Goal: Information Seeking & Learning: Learn about a topic

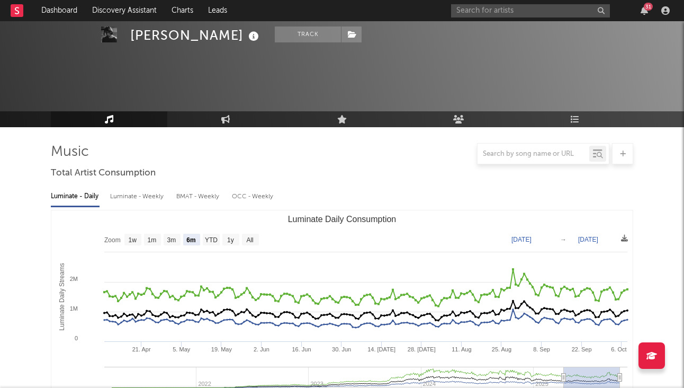
select select "6m"
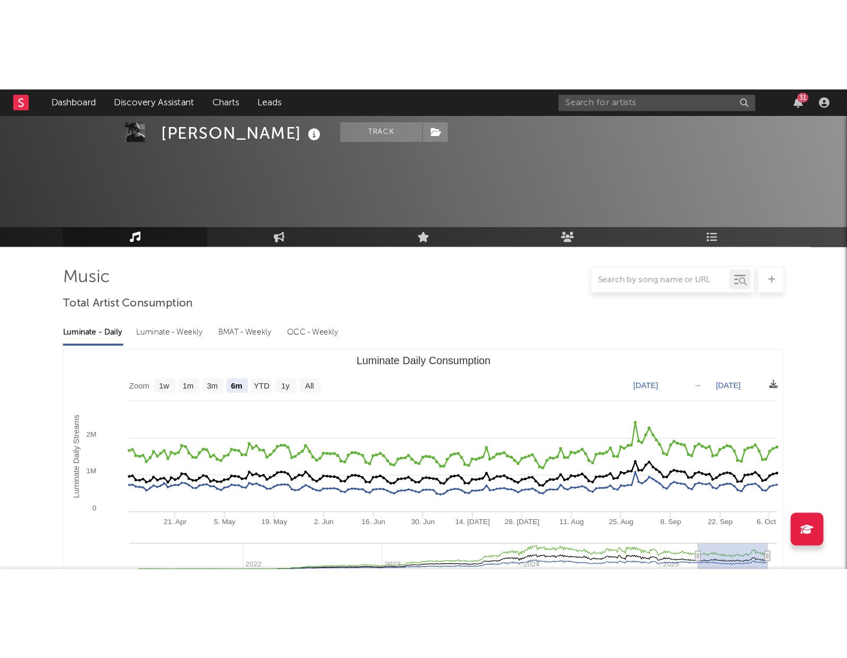
scroll to position [419, 0]
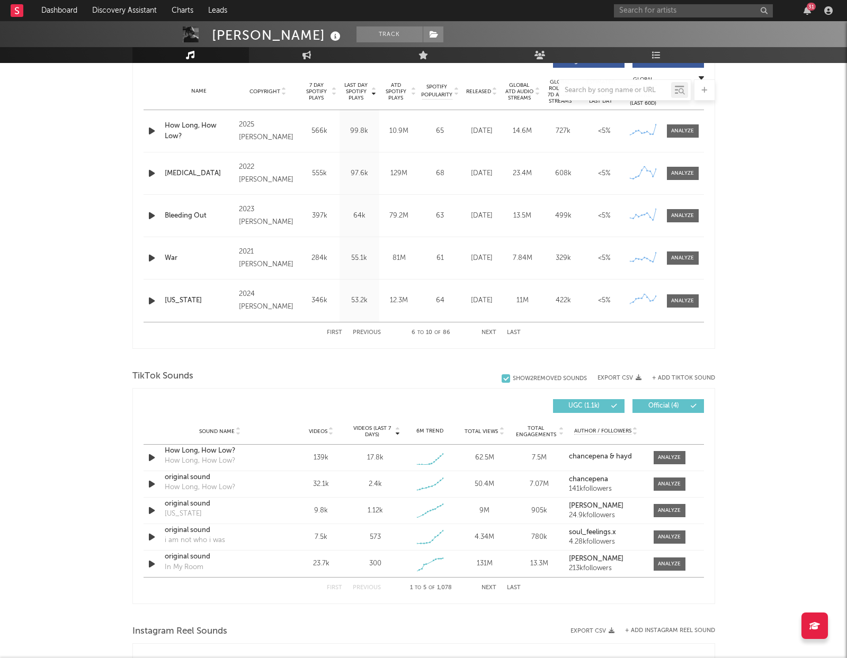
click at [15, 11] on rect at bounding box center [17, 10] width 13 height 13
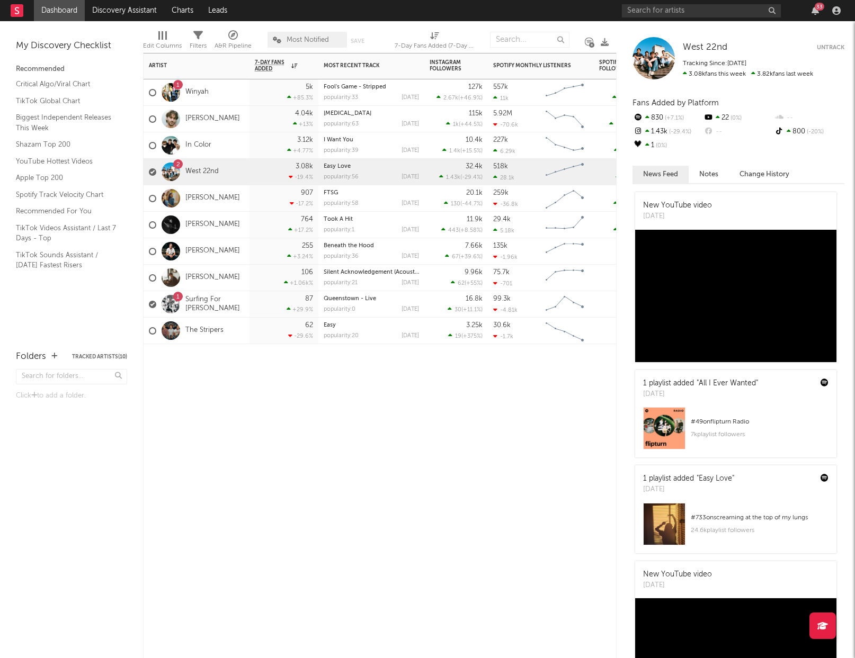
click at [430, 387] on div "Artist Notifications 7-Day Fans Added WoW % Change Most Recent Track Popularity…" at bounding box center [380, 355] width 474 height 605
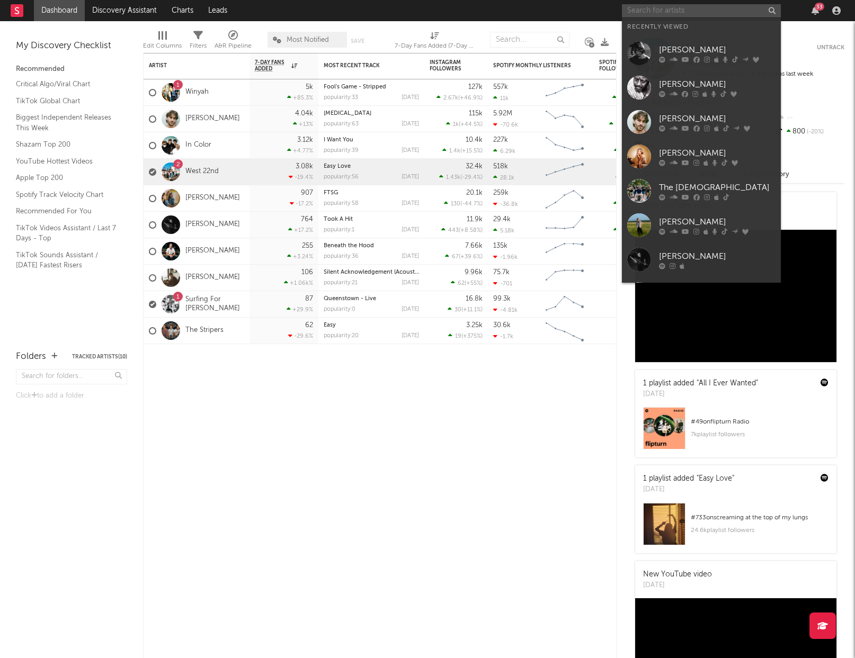
click at [669, 15] on input "text" at bounding box center [701, 10] width 159 height 13
click at [673, 50] on div "[PERSON_NAME]" at bounding box center [717, 49] width 117 height 13
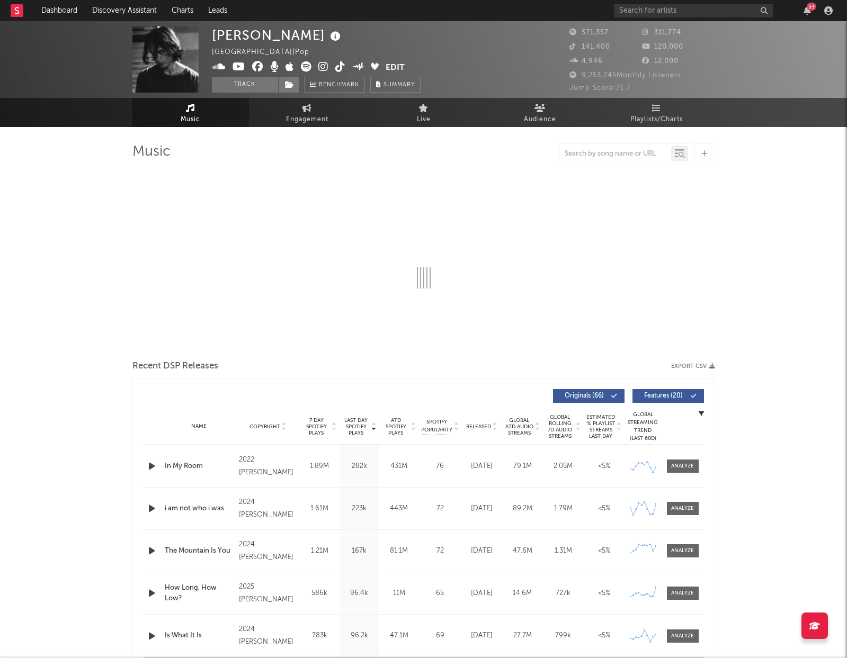
select select "6m"
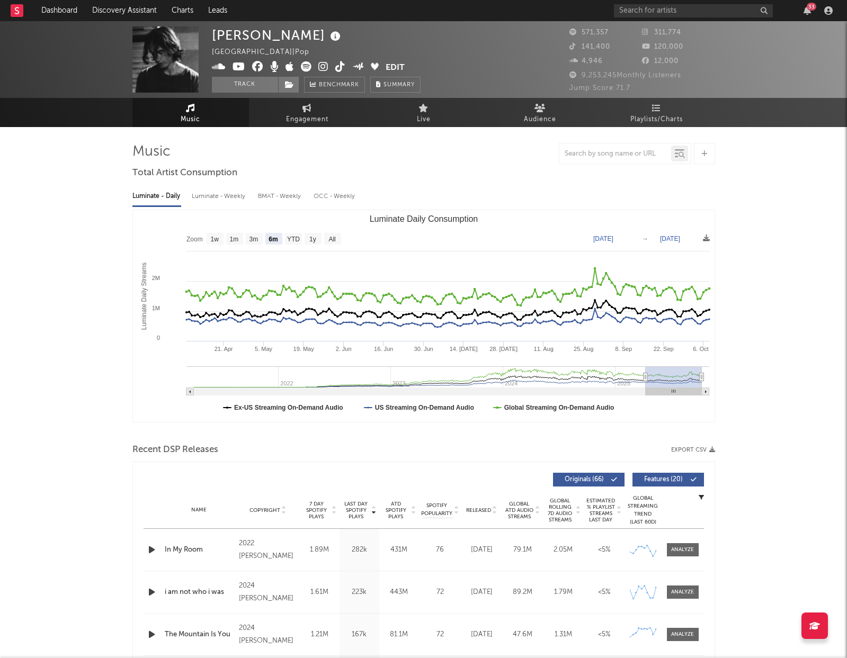
select select "6m"
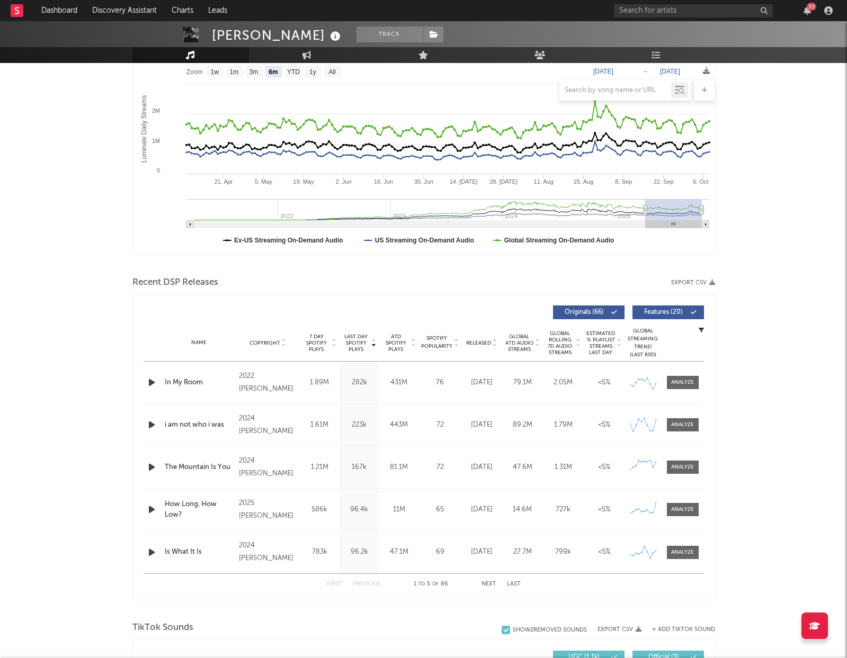
scroll to position [168, 0]
click at [486, 387] on button "Next" at bounding box center [488, 583] width 15 height 6
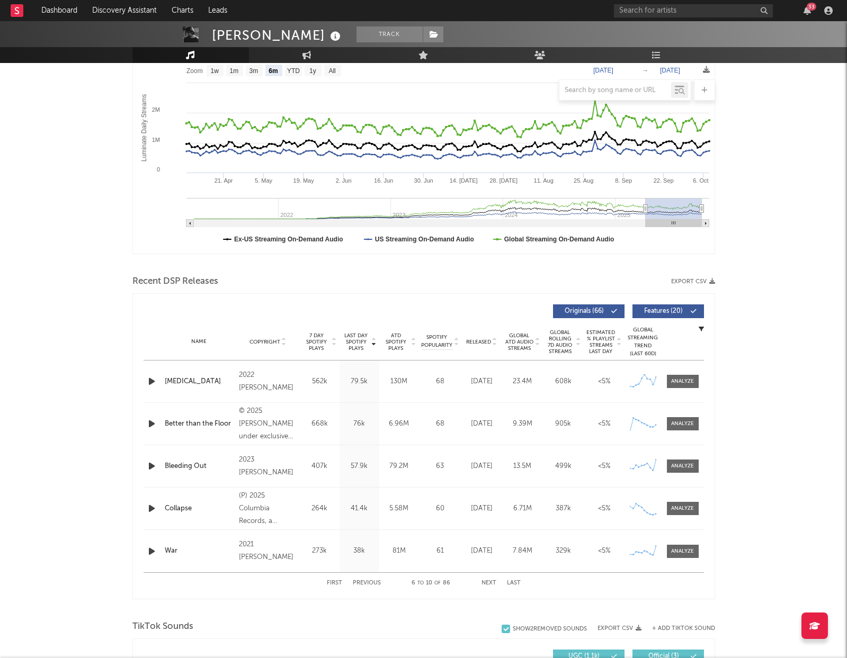
click at [493, 387] on button "Next" at bounding box center [488, 583] width 15 height 6
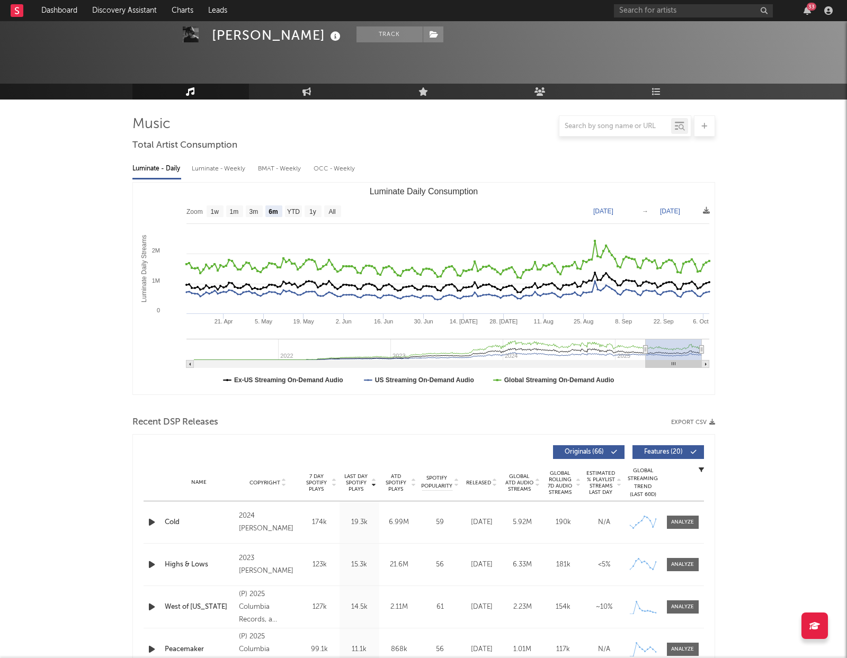
scroll to position [0, 0]
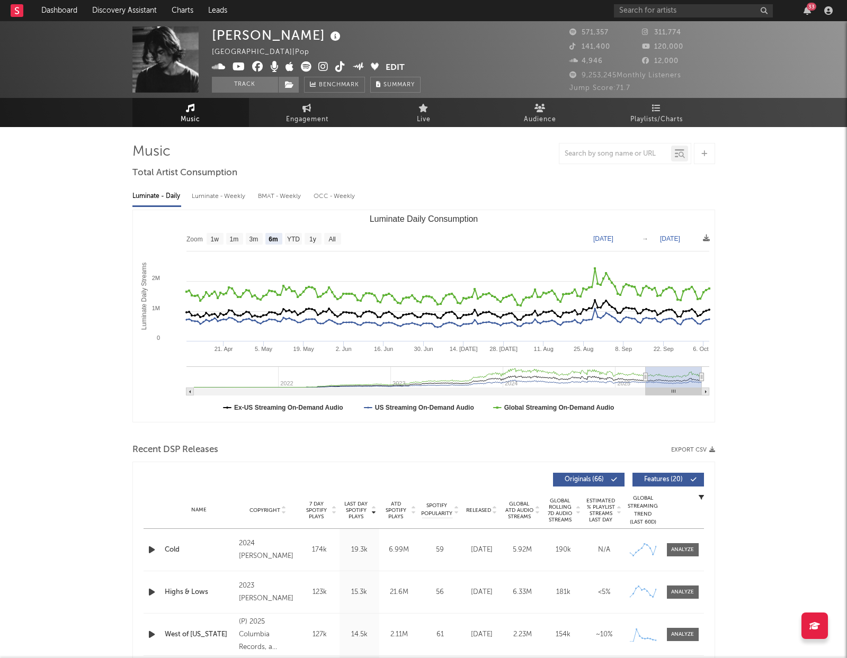
click at [22, 12] on rect at bounding box center [17, 10] width 13 height 13
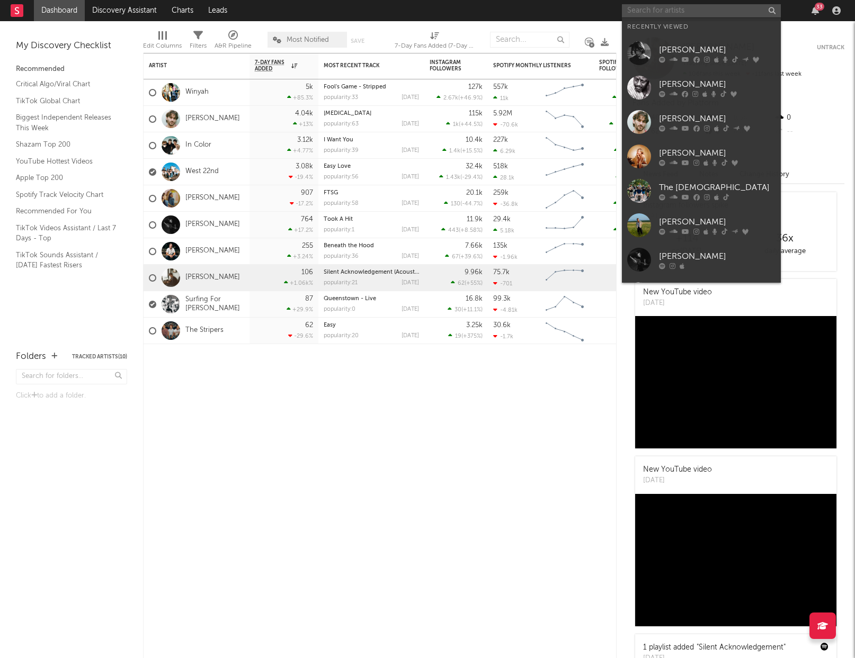
click at [656, 11] on input "text" at bounding box center [701, 10] width 159 height 13
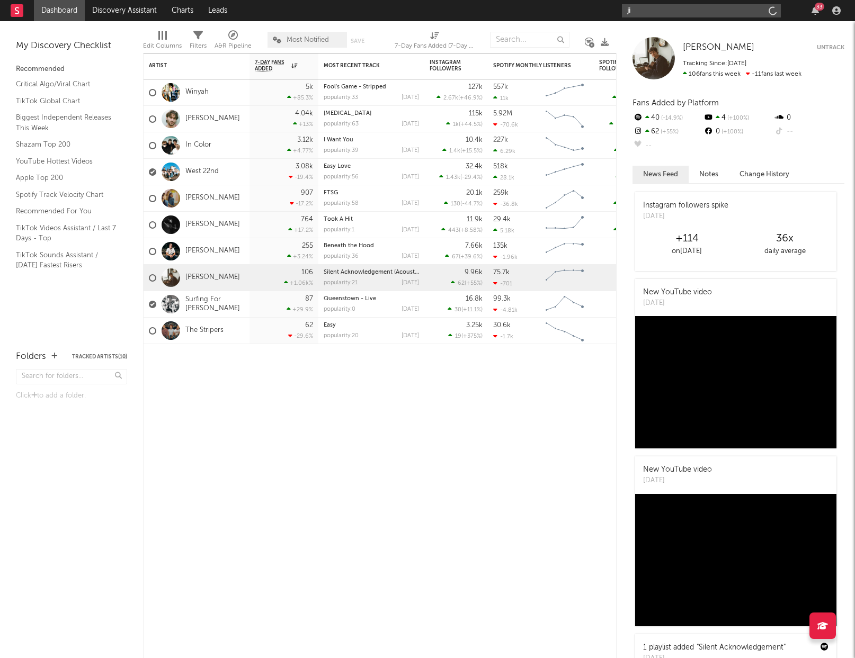
type input "j"
click at [231, 90] on div "Winyah" at bounding box center [197, 92] width 106 height 26
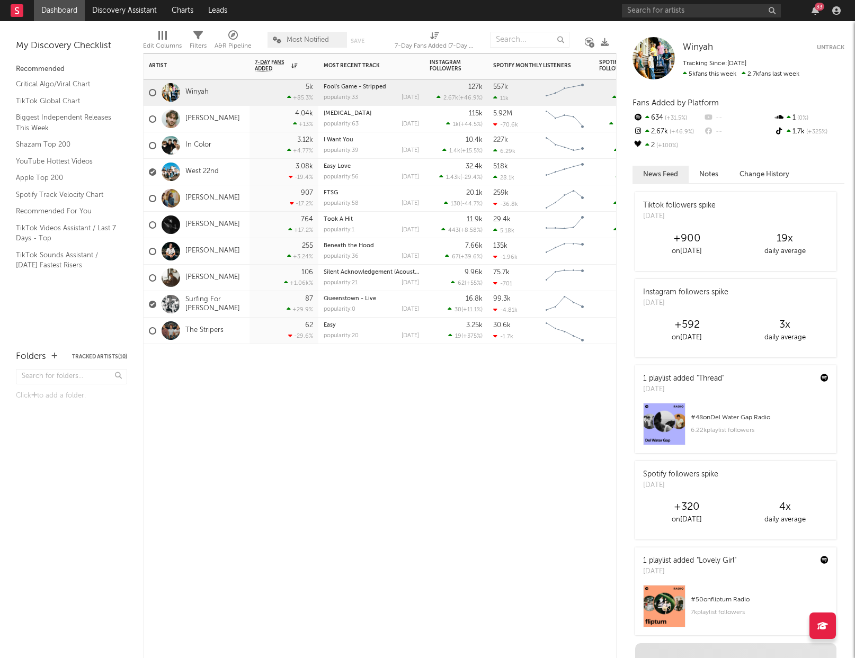
click at [233, 119] on div "[PERSON_NAME]" at bounding box center [197, 119] width 106 height 26
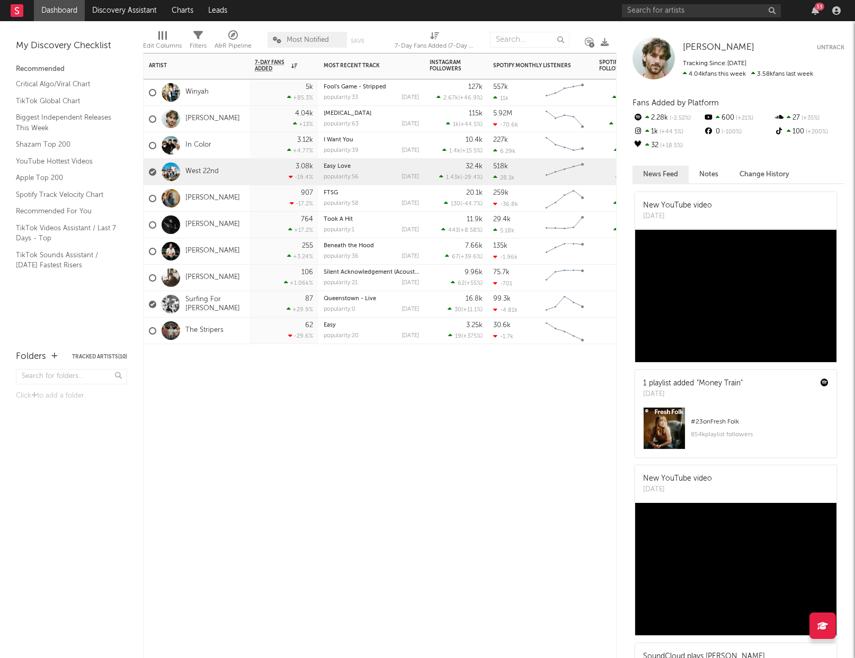
click at [243, 172] on div "West 22nd" at bounding box center [197, 172] width 106 height 26
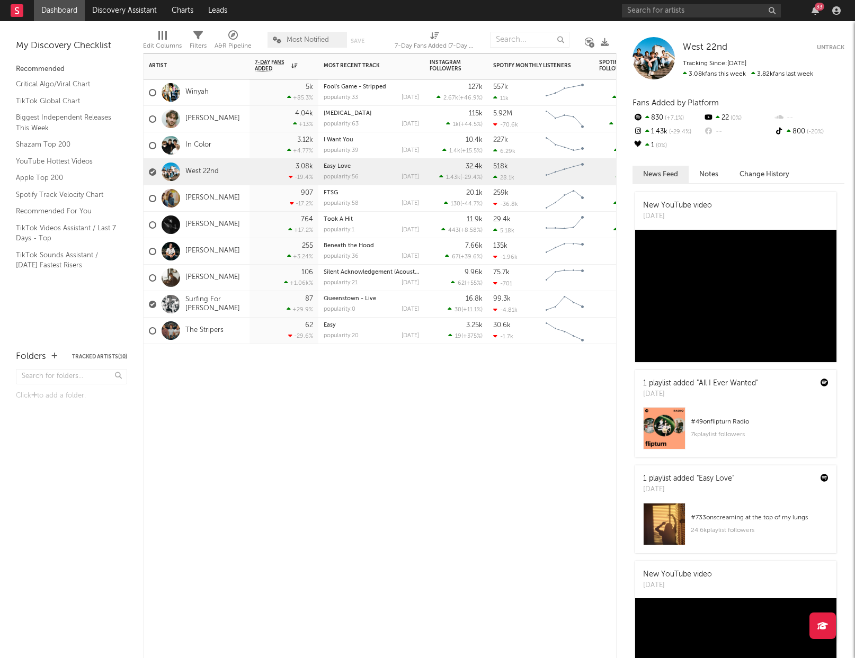
click at [243, 172] on div "West 22nd" at bounding box center [197, 172] width 106 height 26
click at [211, 170] on link "West 22nd" at bounding box center [201, 171] width 33 height 9
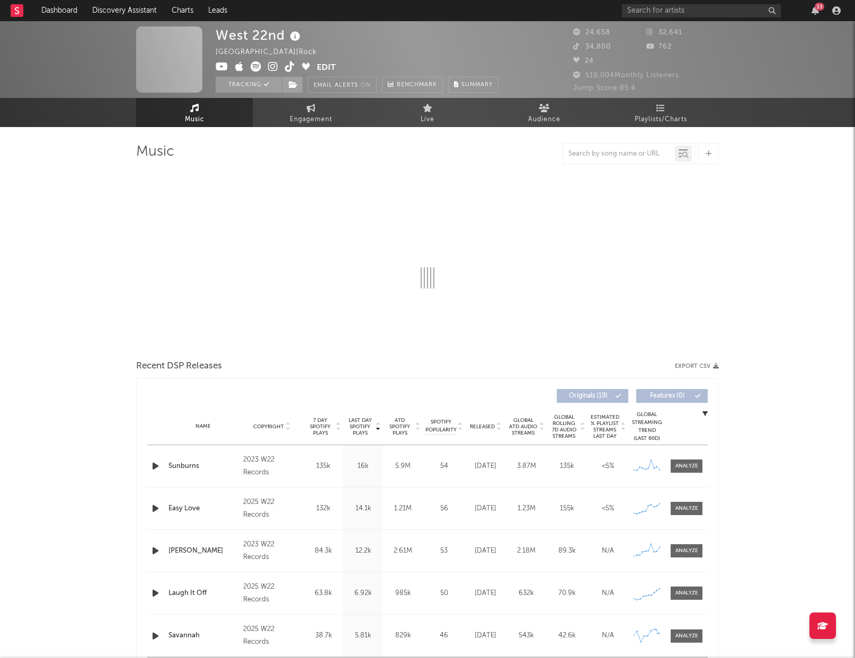
select select "6m"
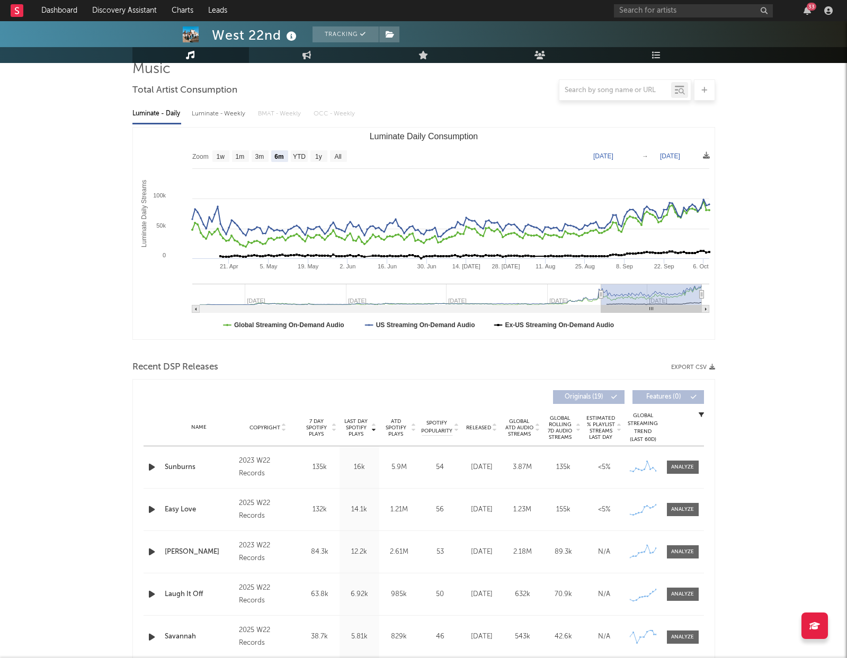
scroll to position [80, 0]
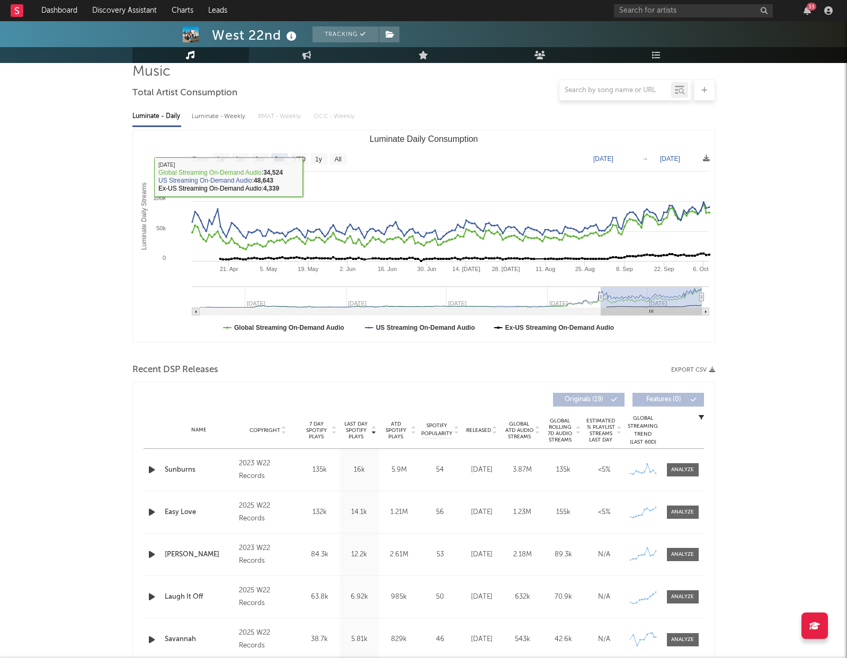
click at [226, 115] on div "Luminate - Weekly" at bounding box center [220, 117] width 56 height 18
select select "6m"
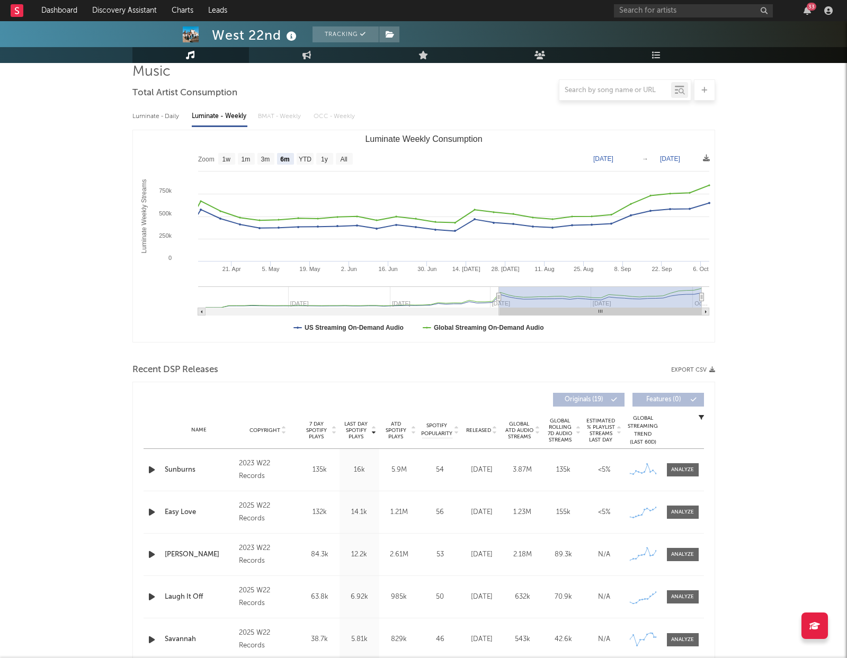
click at [485, 387] on span "Released" at bounding box center [478, 430] width 25 height 6
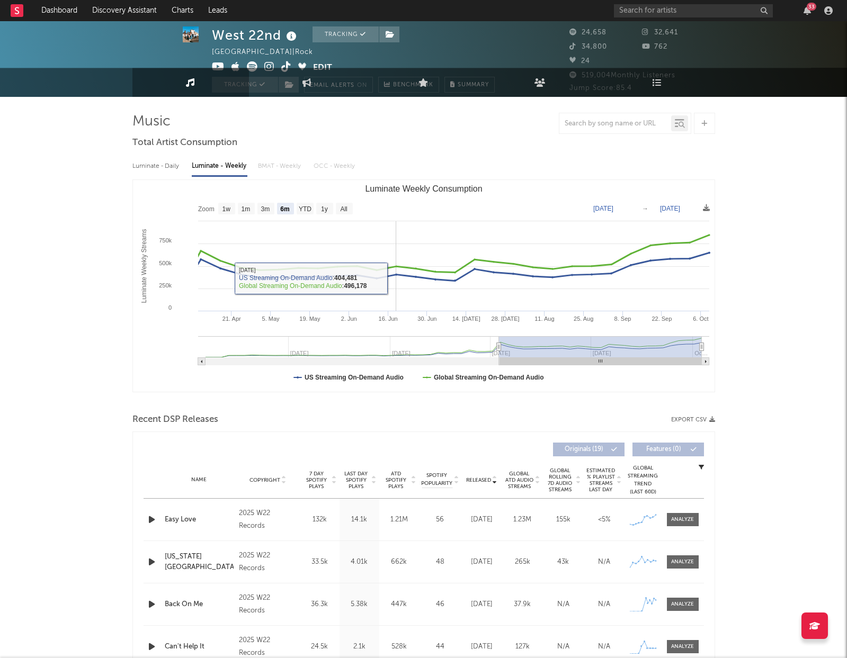
scroll to position [0, 0]
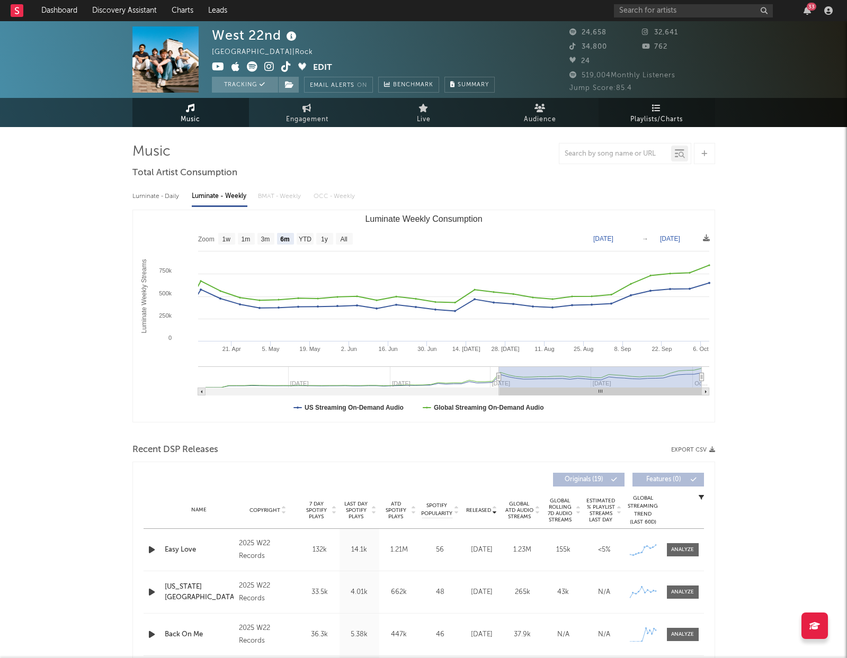
click at [669, 111] on link "Playlists/Charts" at bounding box center [657, 112] width 117 height 29
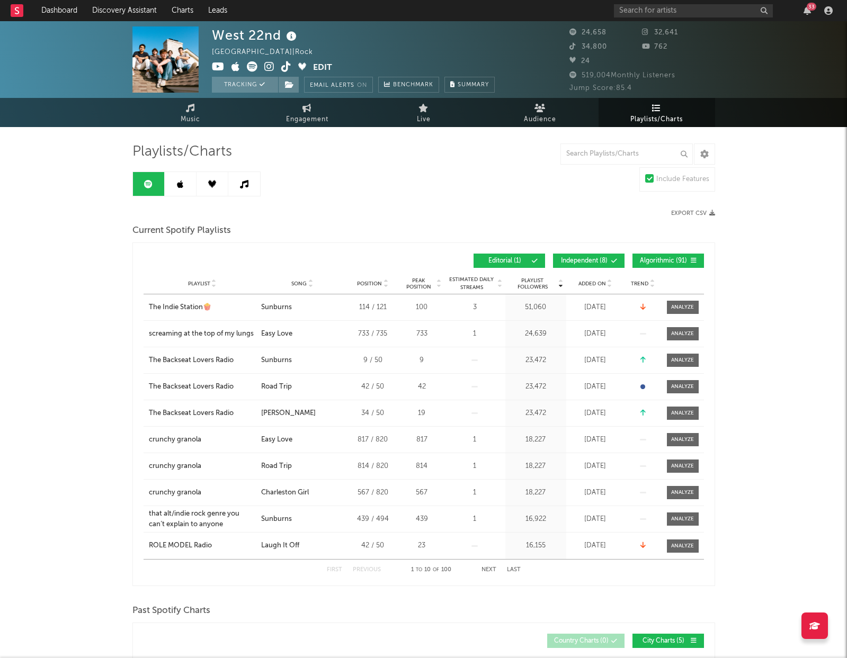
click at [587, 288] on div "Playlist City Song Position Peak Position Estimated Daily Streams Playlist Foll…" at bounding box center [424, 283] width 560 height 21
click at [597, 286] on span "Added On" at bounding box center [592, 284] width 28 height 6
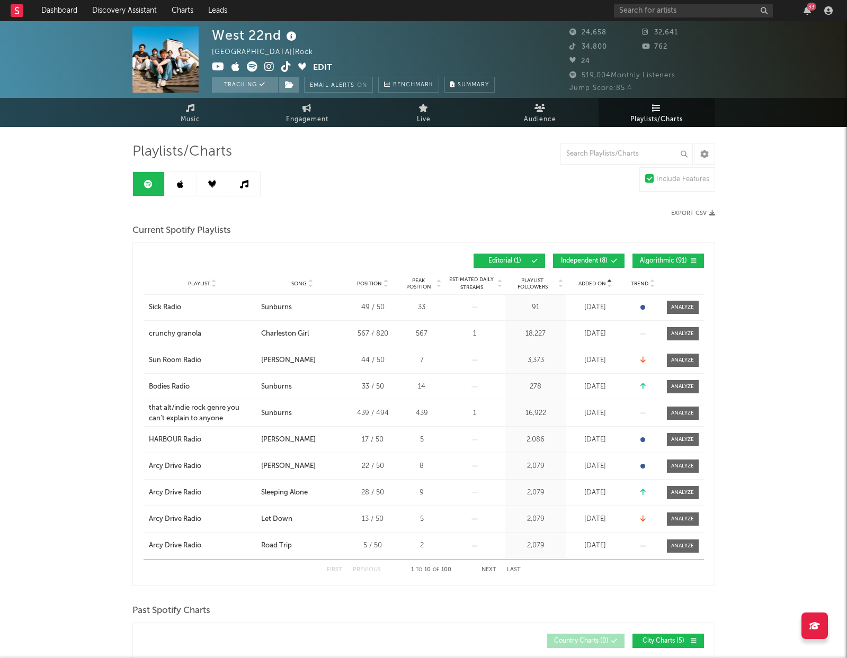
click at [597, 286] on span "Added On" at bounding box center [592, 284] width 28 height 6
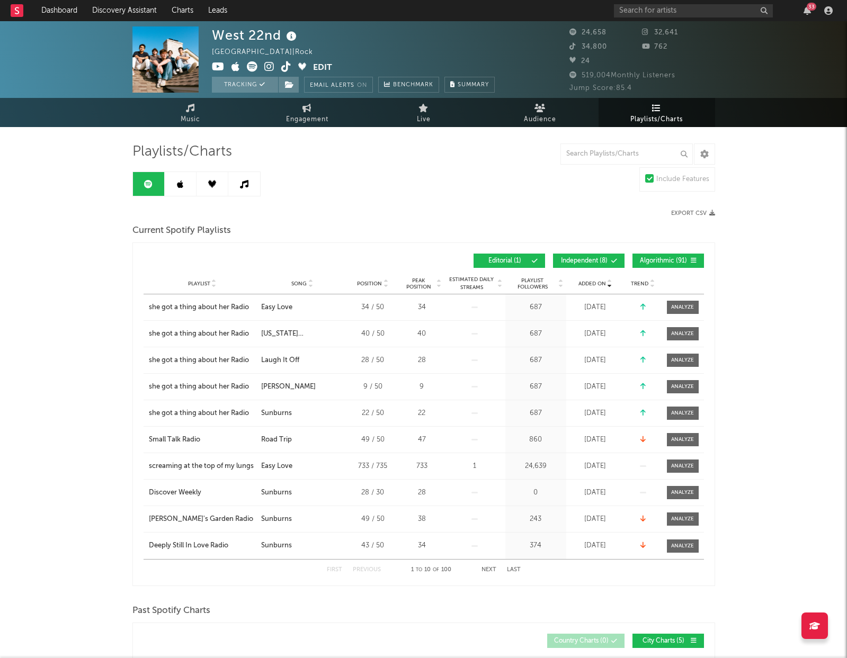
click at [485, 387] on button "Next" at bounding box center [488, 570] width 15 height 6
click at [367, 387] on button "Previous" at bounding box center [367, 570] width 28 height 6
click at [485, 387] on button "Next" at bounding box center [488, 570] width 15 height 6
click at [374, 387] on button "Previous" at bounding box center [367, 570] width 28 height 6
click at [319, 123] on span "Engagement" at bounding box center [307, 119] width 42 height 13
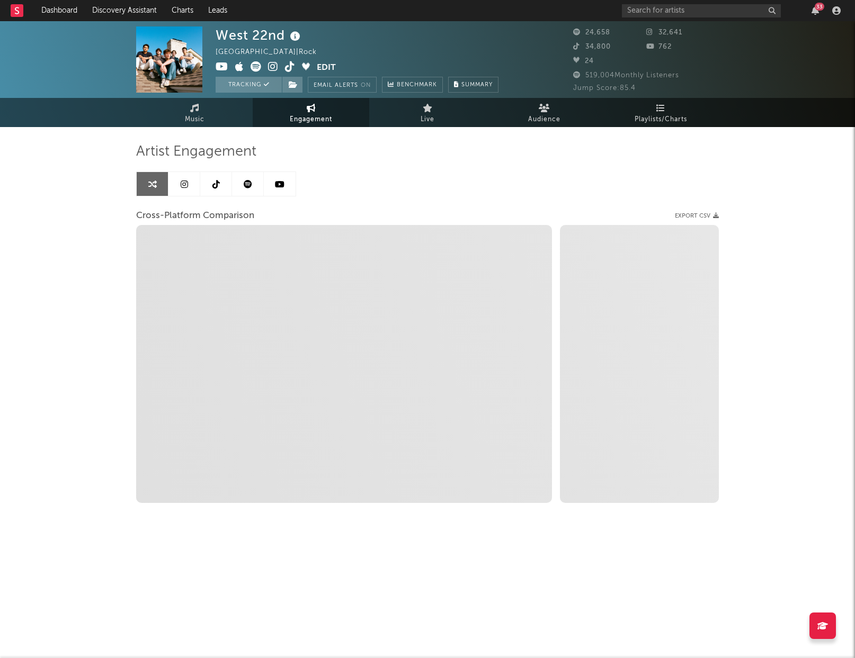
select select "1w"
select select "1m"
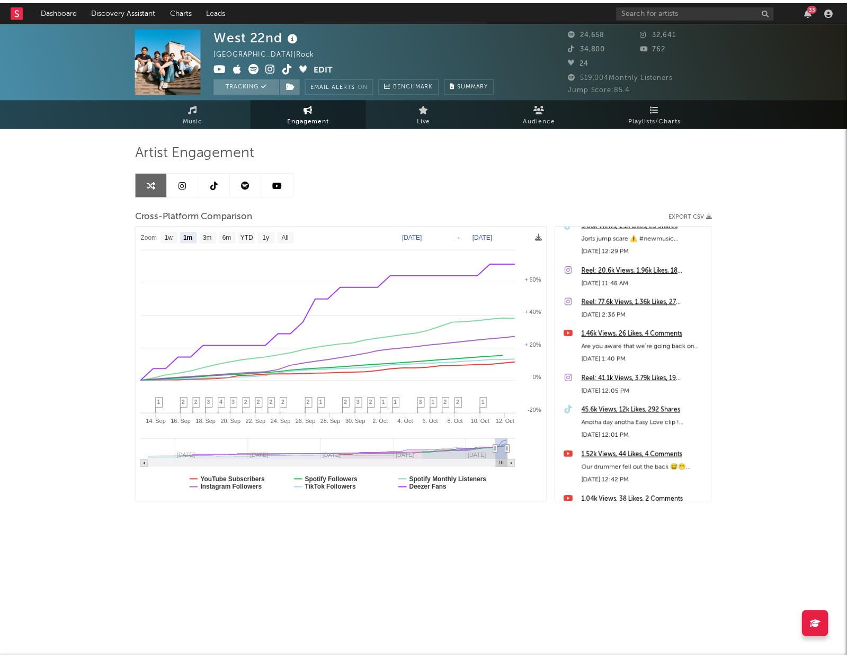
scroll to position [307, 0]
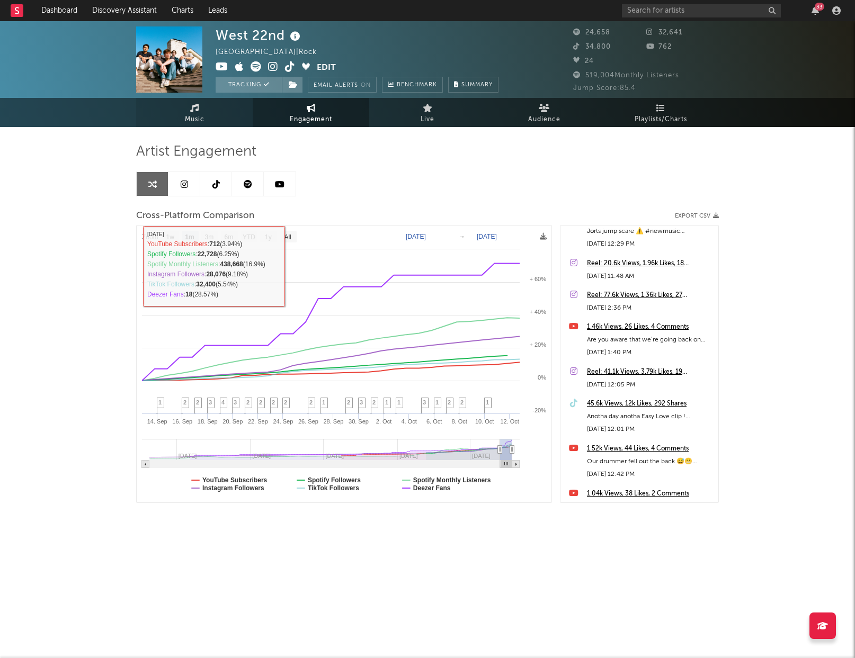
click at [217, 110] on link "Music" at bounding box center [194, 112] width 117 height 29
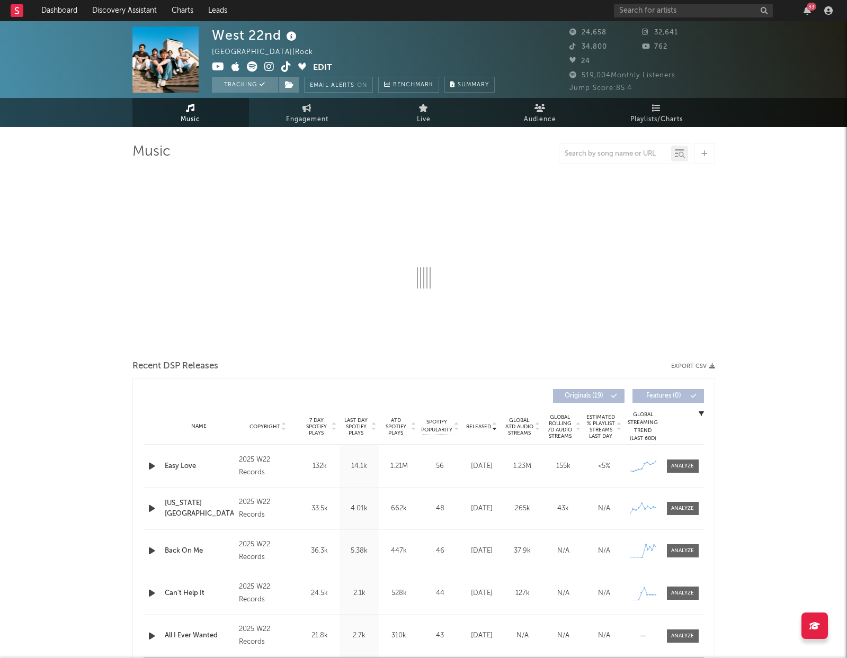
select select "6m"
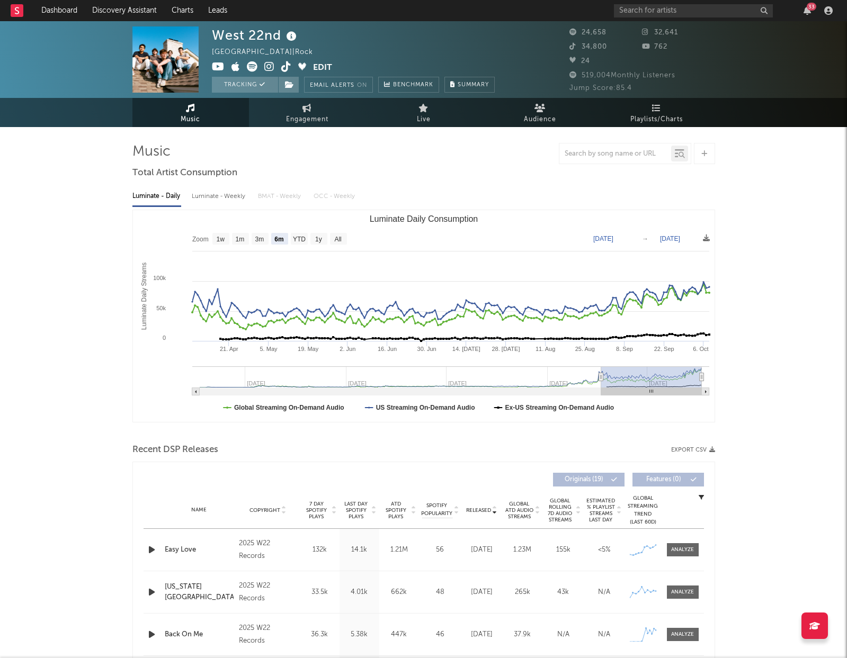
click at [211, 198] on div "Luminate - Weekly" at bounding box center [220, 196] width 56 height 18
select select "6m"
